Goal: Information Seeking & Learning: Learn about a topic

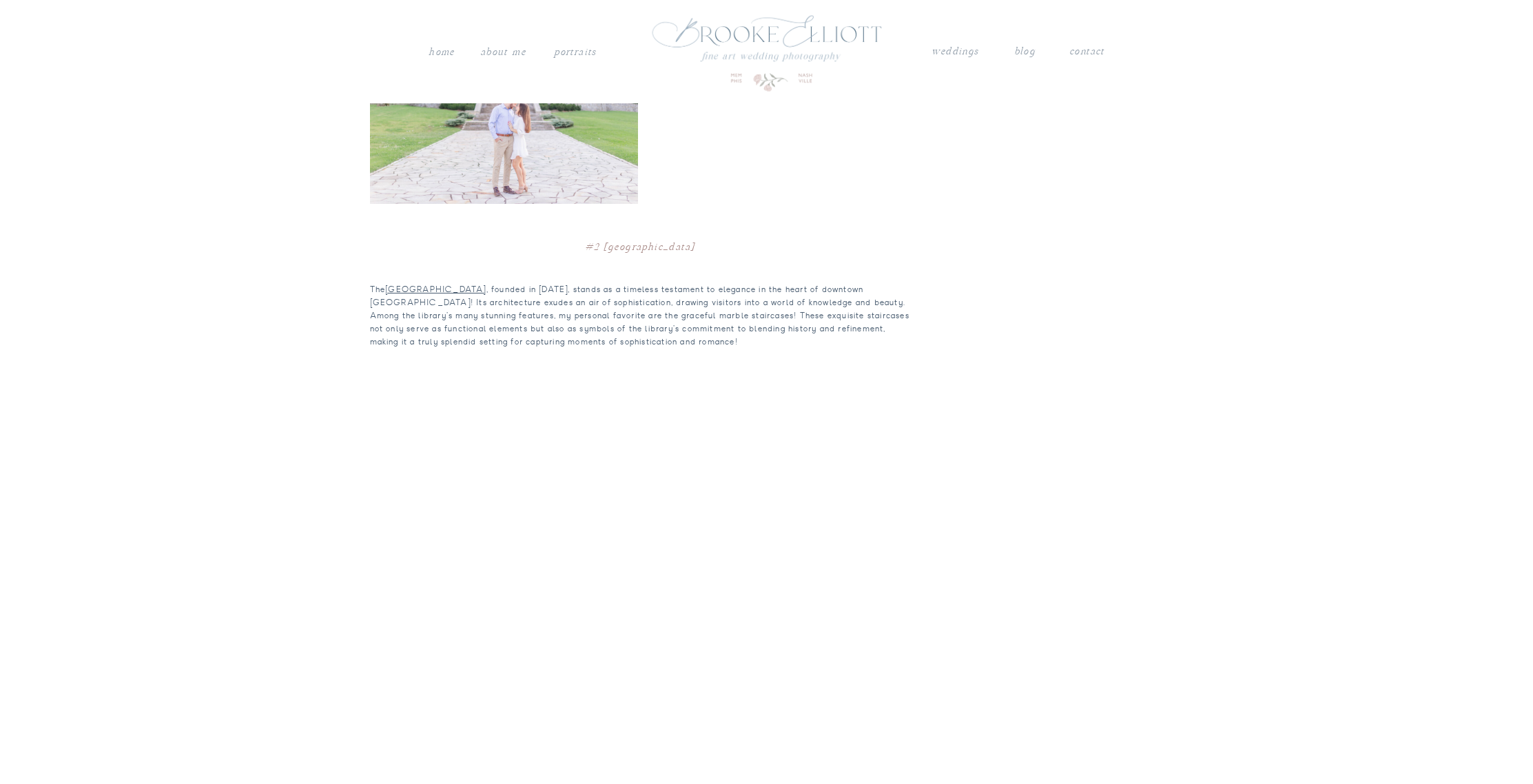
scroll to position [1395, 0]
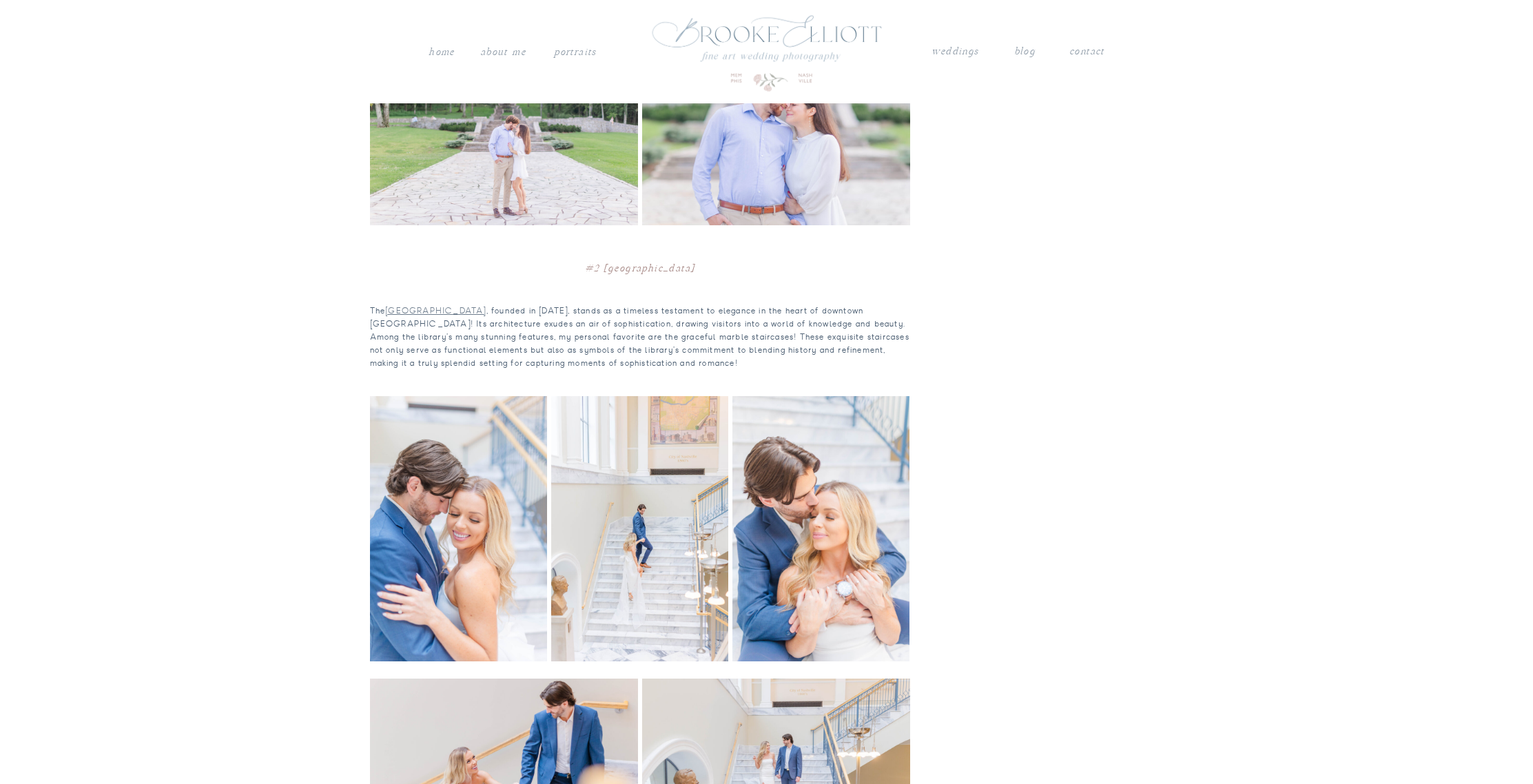
click at [431, 305] on link "[GEOGRAPHIC_DATA]" at bounding box center [435, 311] width 101 height 11
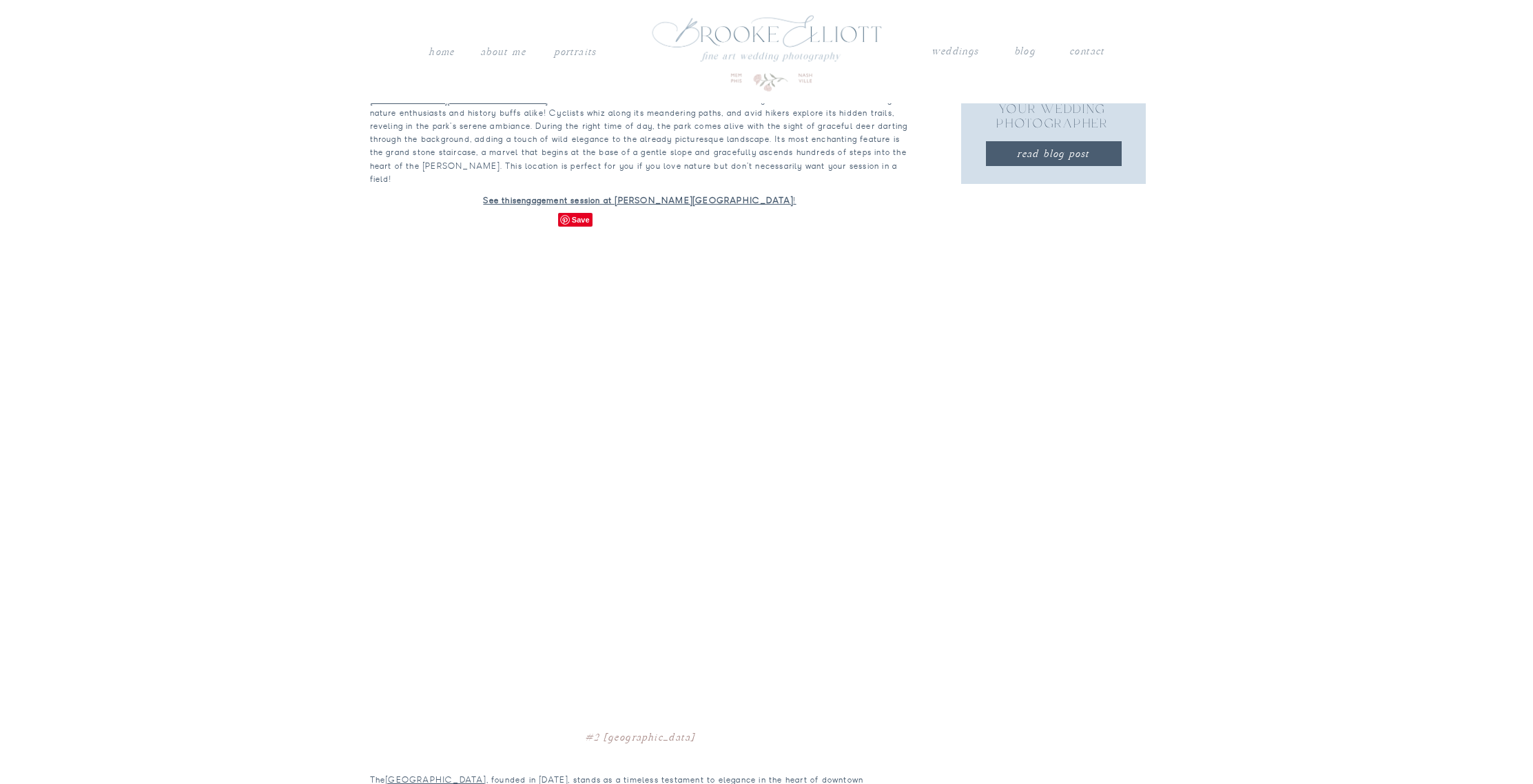
scroll to position [887, 0]
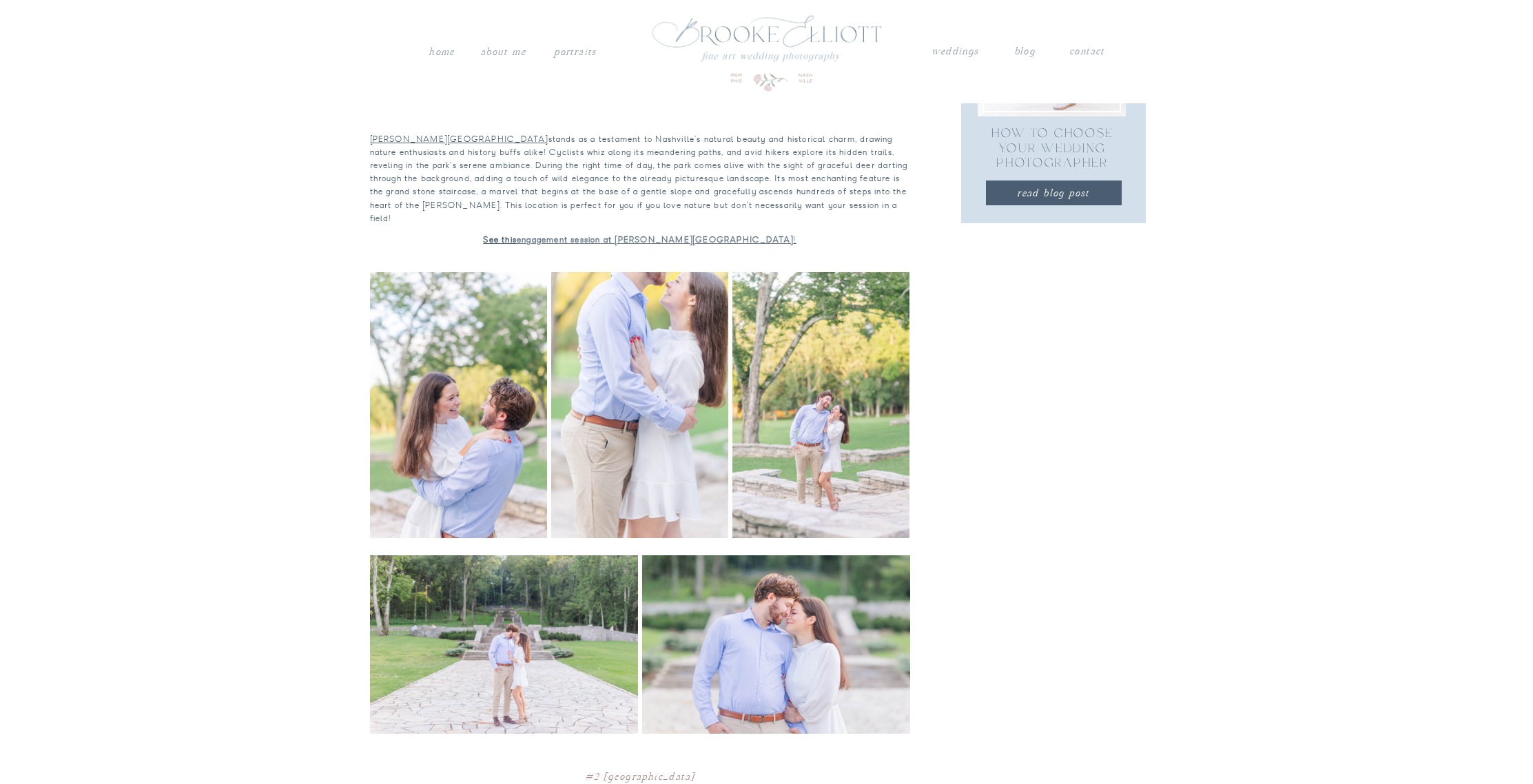
click at [573, 234] on link "engagement session at [PERSON_NAME][GEOGRAPHIC_DATA]" at bounding box center [655, 240] width 276 height 11
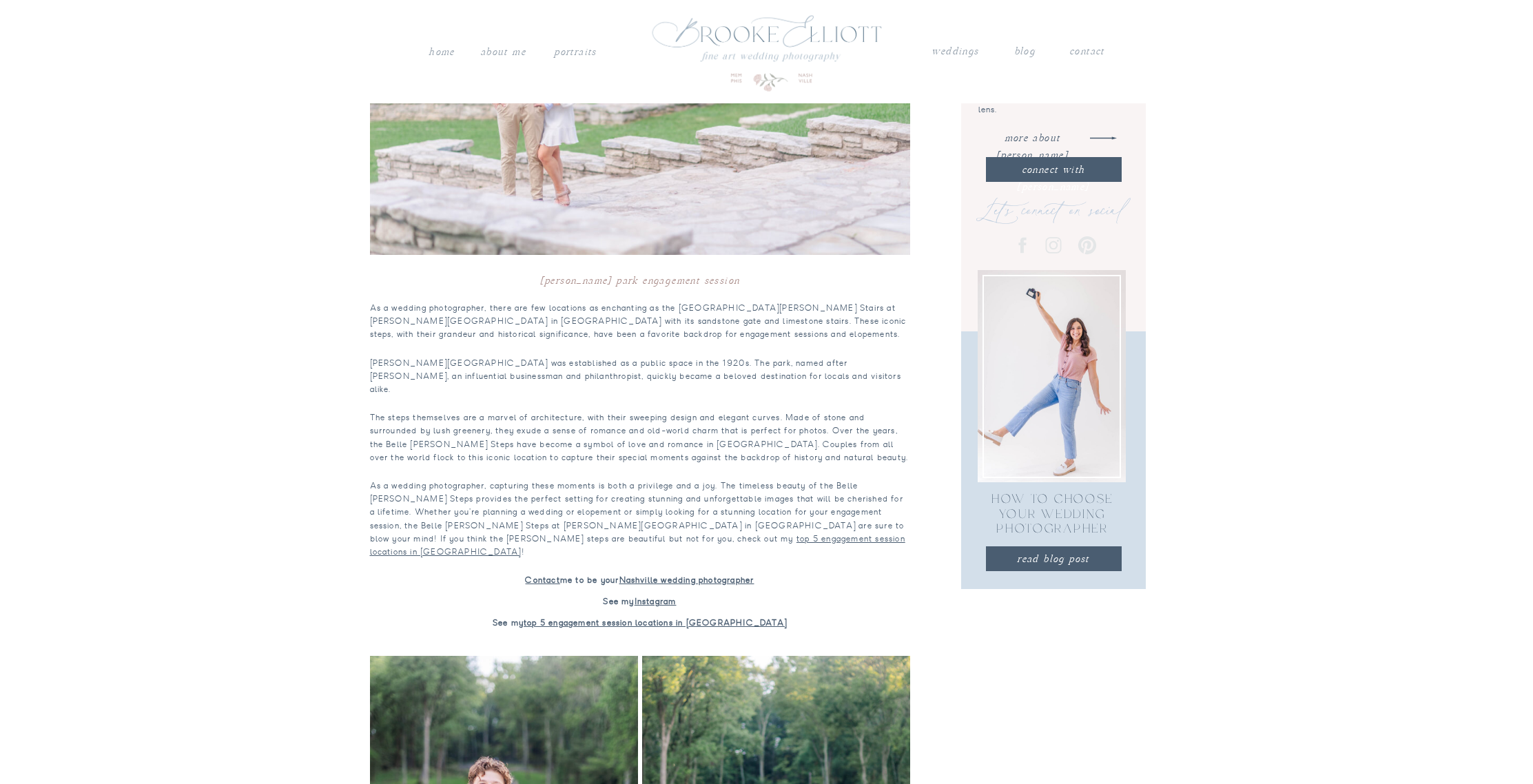
scroll to position [455, 0]
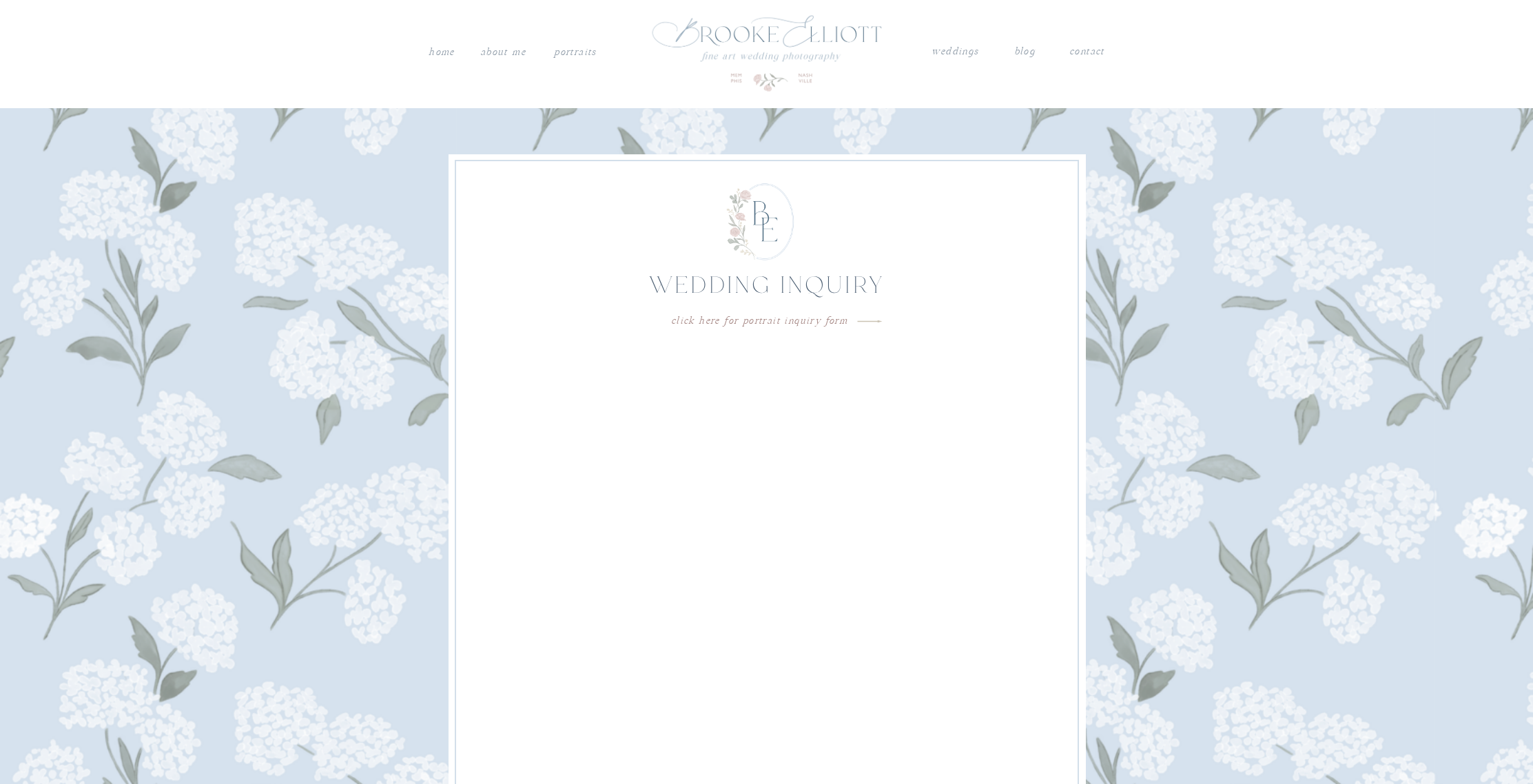
scroll to position [4752, 0]
